Goal: Transaction & Acquisition: Purchase product/service

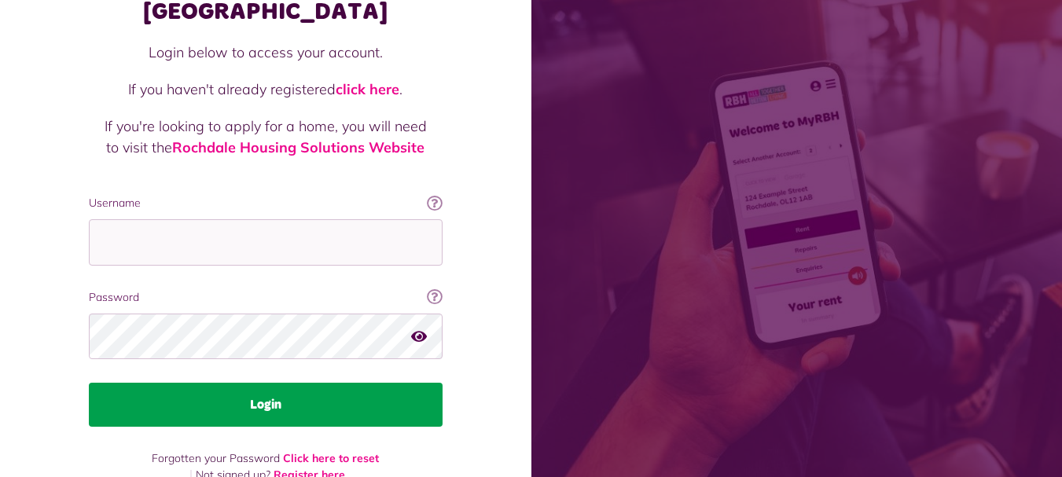
scroll to position [127, 0]
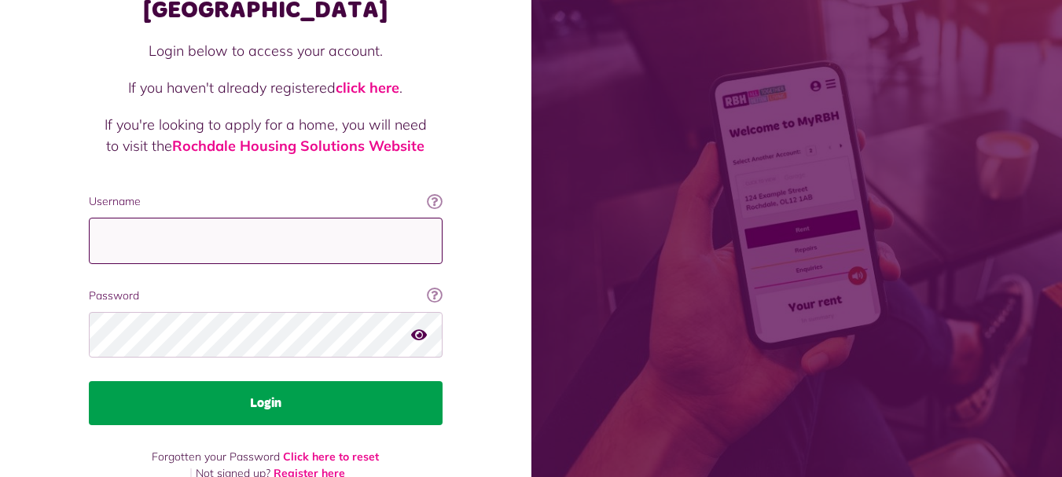
type input "**********"
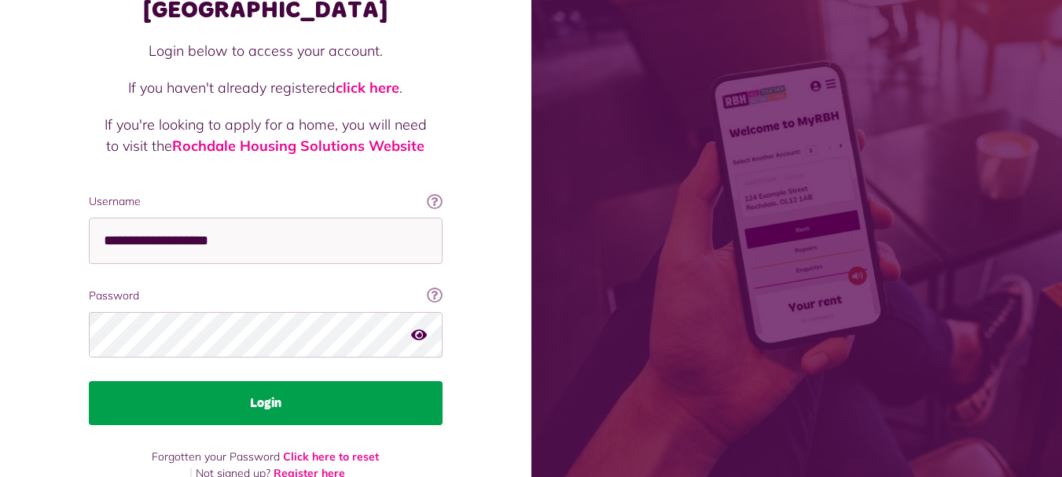
click at [285, 381] on button "Login" at bounding box center [266, 403] width 354 height 44
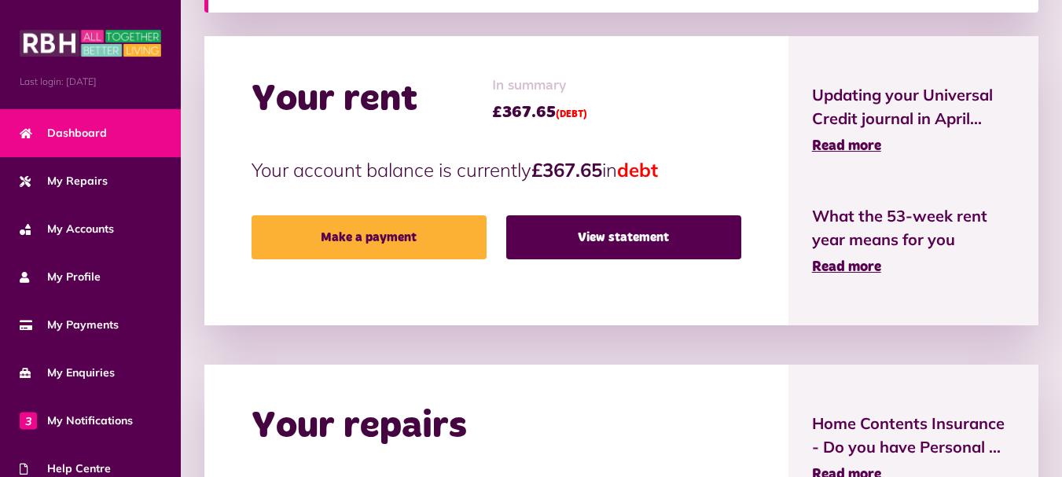
scroll to position [472, 0]
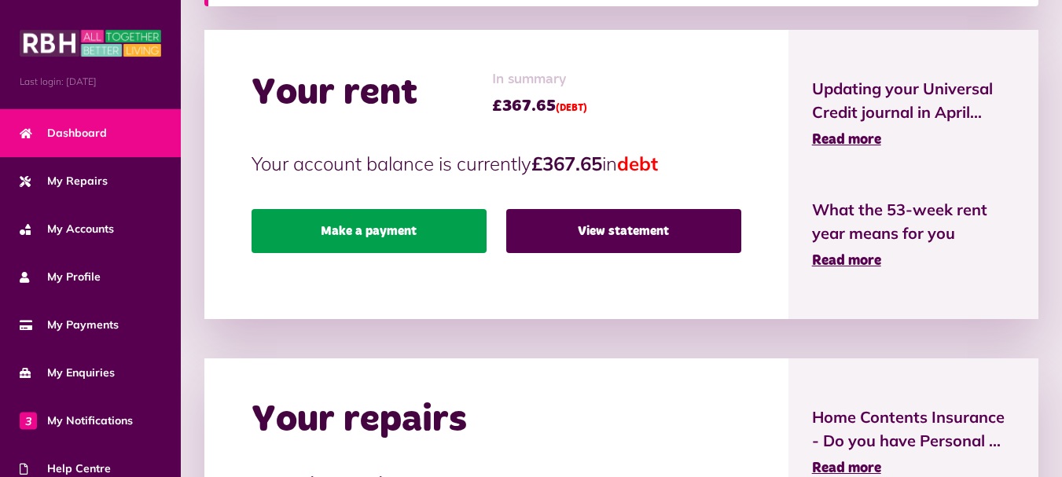
click at [394, 219] on link "Make a payment" at bounding box center [369, 231] width 235 height 44
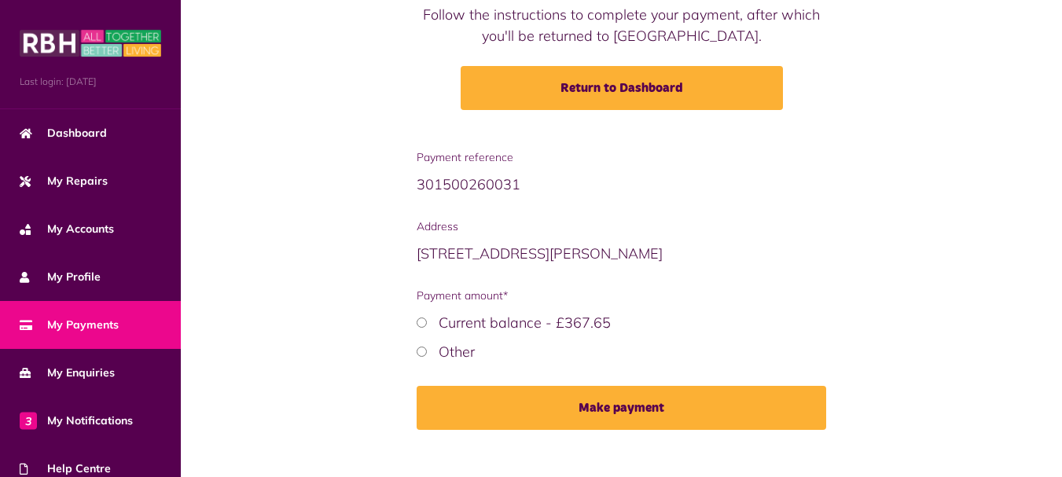
scroll to position [217, 0]
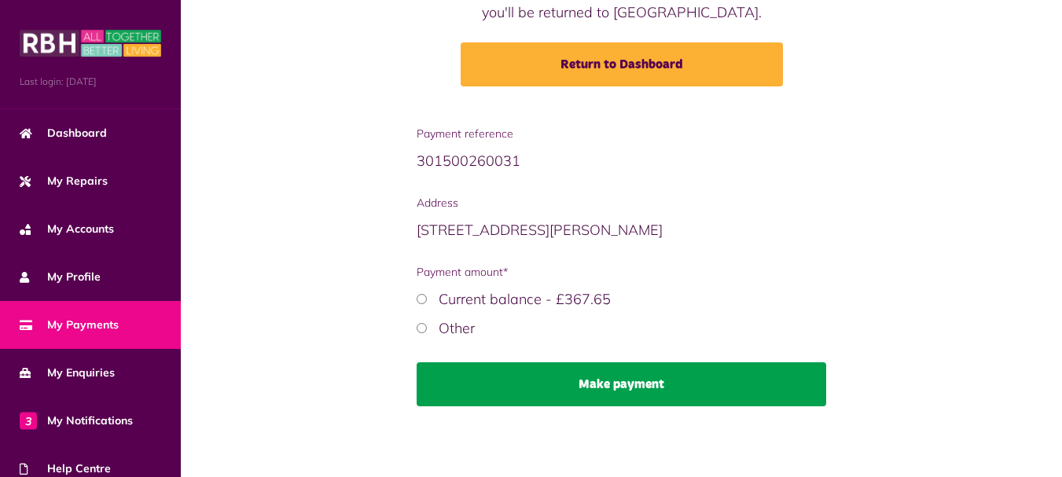
click at [664, 381] on button "Make payment" at bounding box center [622, 385] width 410 height 44
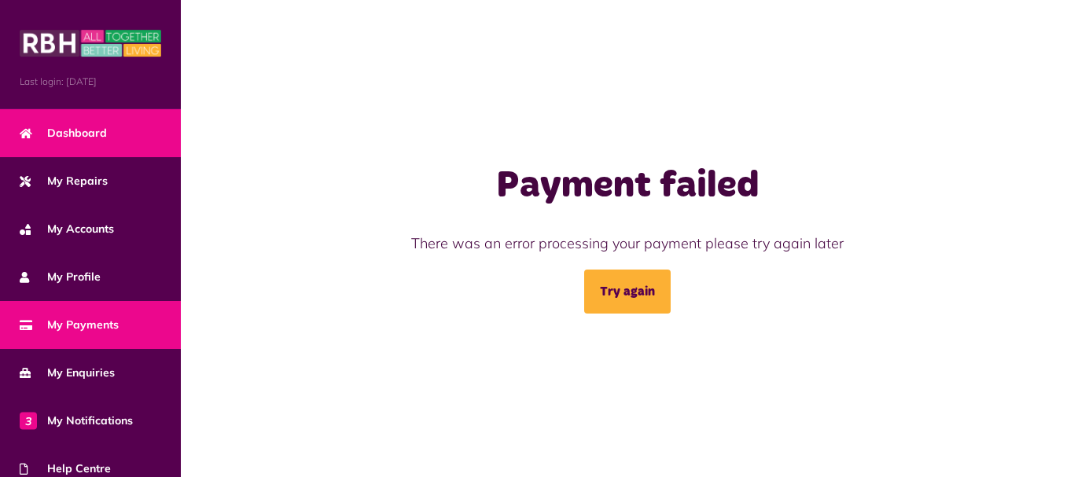
drag, startPoint x: 90, startPoint y: 134, endPoint x: 440, endPoint y: 171, distance: 352.0
click at [90, 133] on span "Dashboard" at bounding box center [63, 133] width 87 height 17
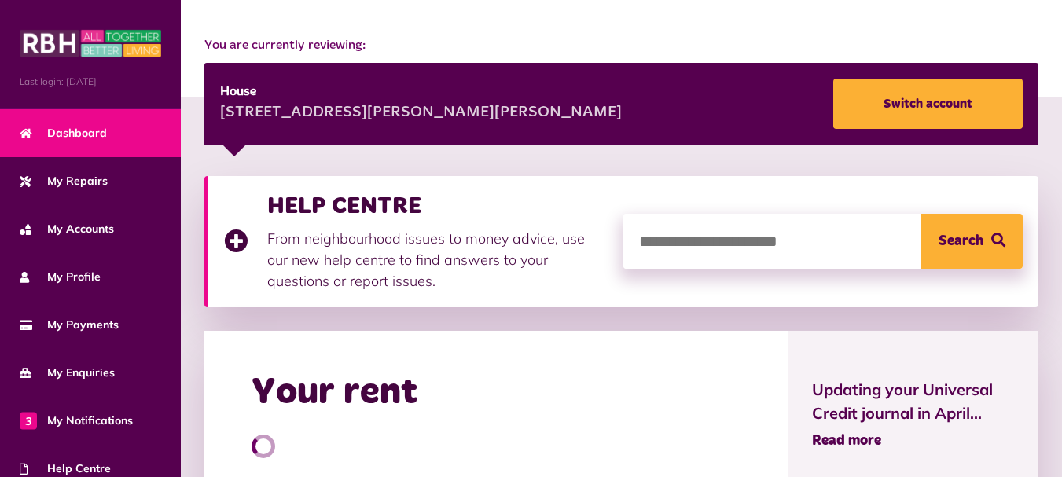
scroll to position [393, 0]
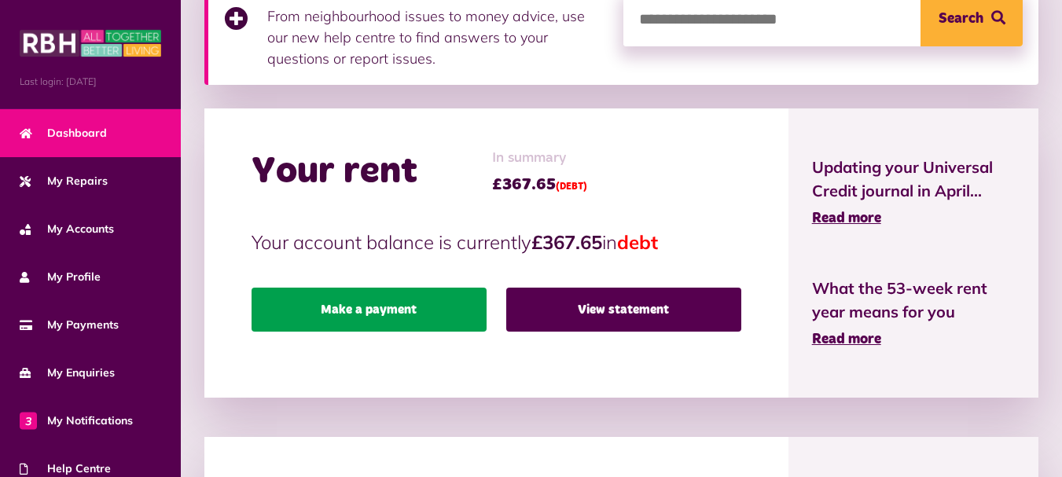
click at [379, 317] on link "Make a payment" at bounding box center [369, 310] width 235 height 44
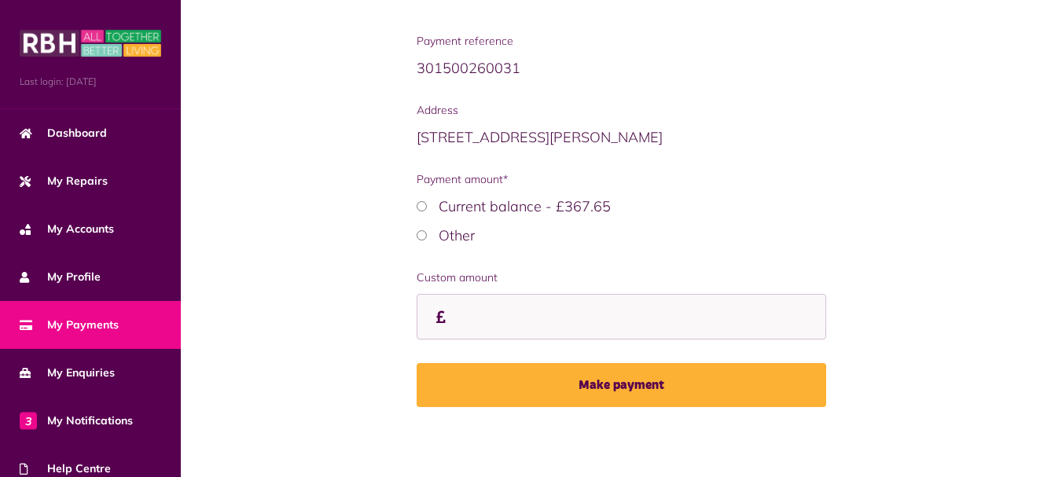
scroll to position [311, 0]
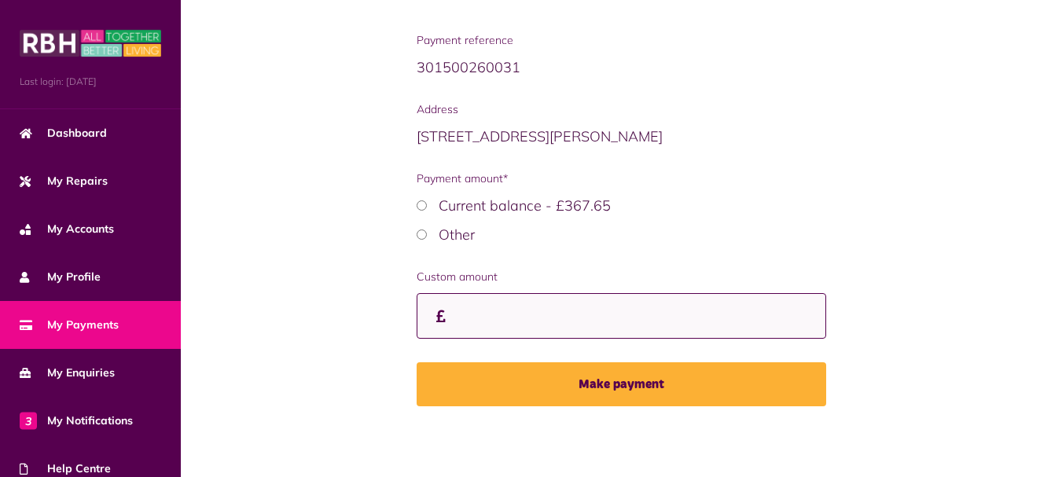
click at [510, 329] on input "Custom amount" at bounding box center [622, 316] width 410 height 46
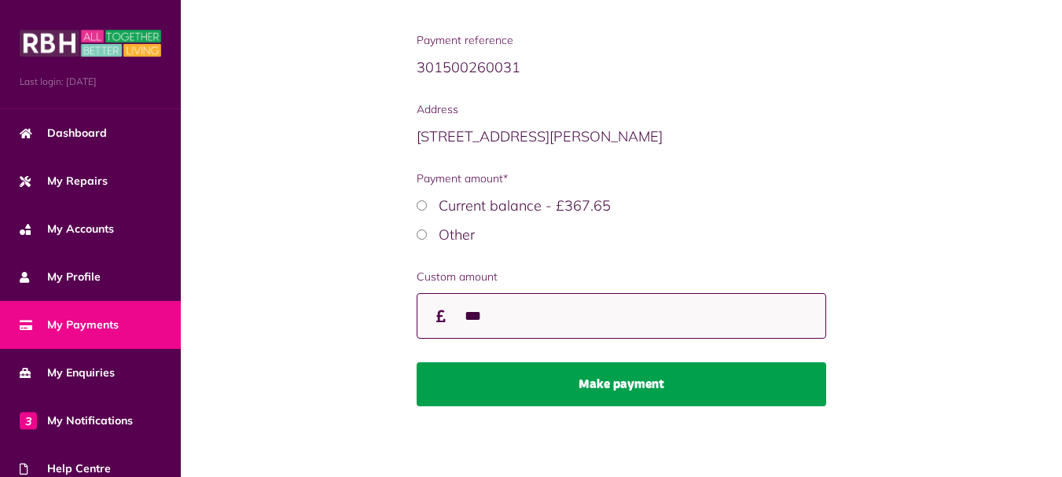
type input "***"
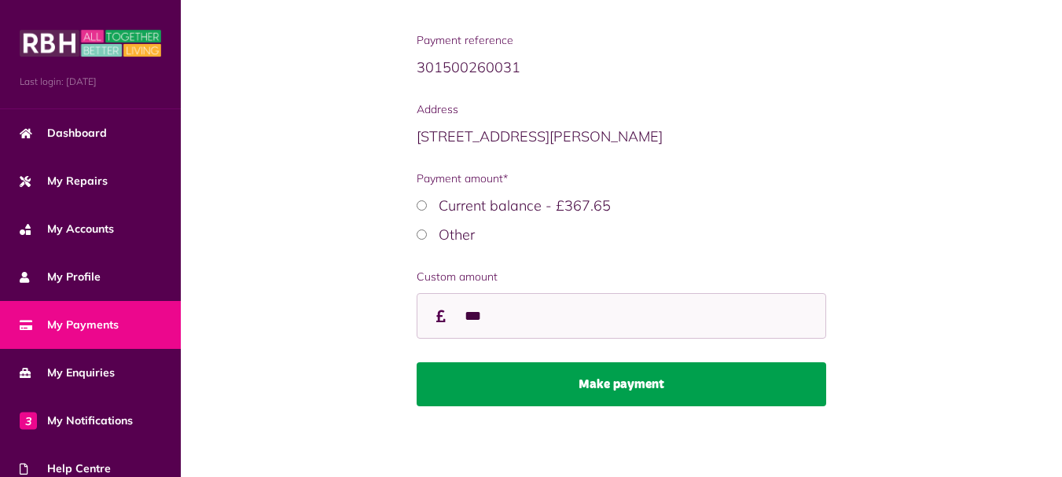
click at [576, 381] on button "Make payment" at bounding box center [622, 385] width 410 height 44
